Goal: Task Accomplishment & Management: Complete application form

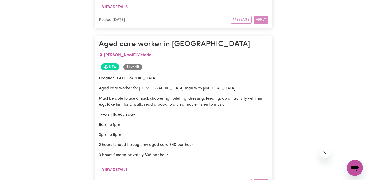
scroll to position [792, 0]
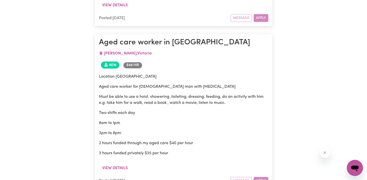
click at [262, 177] on div "Message Apply" at bounding box center [250, 181] width 38 height 8
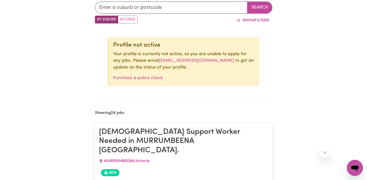
scroll to position [0, 0]
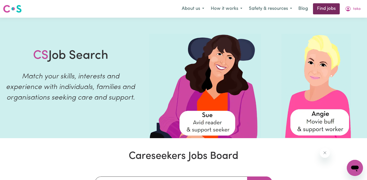
click at [324, 10] on link "Find jobs" at bounding box center [326, 8] width 27 height 11
click at [356, 10] on span "taka" at bounding box center [357, 9] width 8 height 6
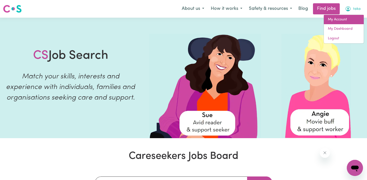
click at [346, 23] on link "My Account" at bounding box center [344, 20] width 40 height 10
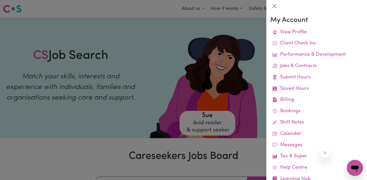
click at [207, 70] on div at bounding box center [183, 90] width 367 height 180
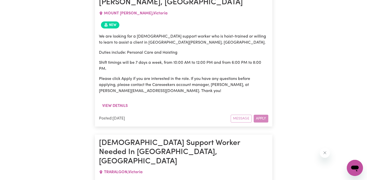
scroll to position [491, 0]
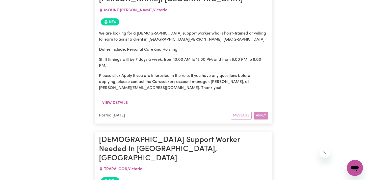
click at [197, 52] on div "We are looking for a [DEMOGRAPHIC_DATA] support worker who is hoist-trained or …" at bounding box center [183, 61] width 169 height 61
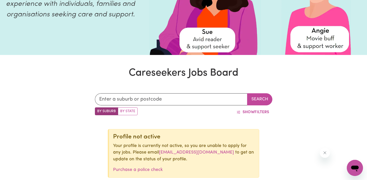
scroll to position [0, 0]
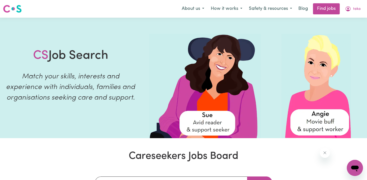
click at [94, 7] on div "Menu About us How it works Safety & resources Blog Find jobs taka My Account My…" at bounding box center [183, 9] width 367 height 12
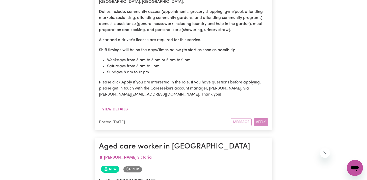
scroll to position [707, 0]
